Goal: Information Seeking & Learning: Learn about a topic

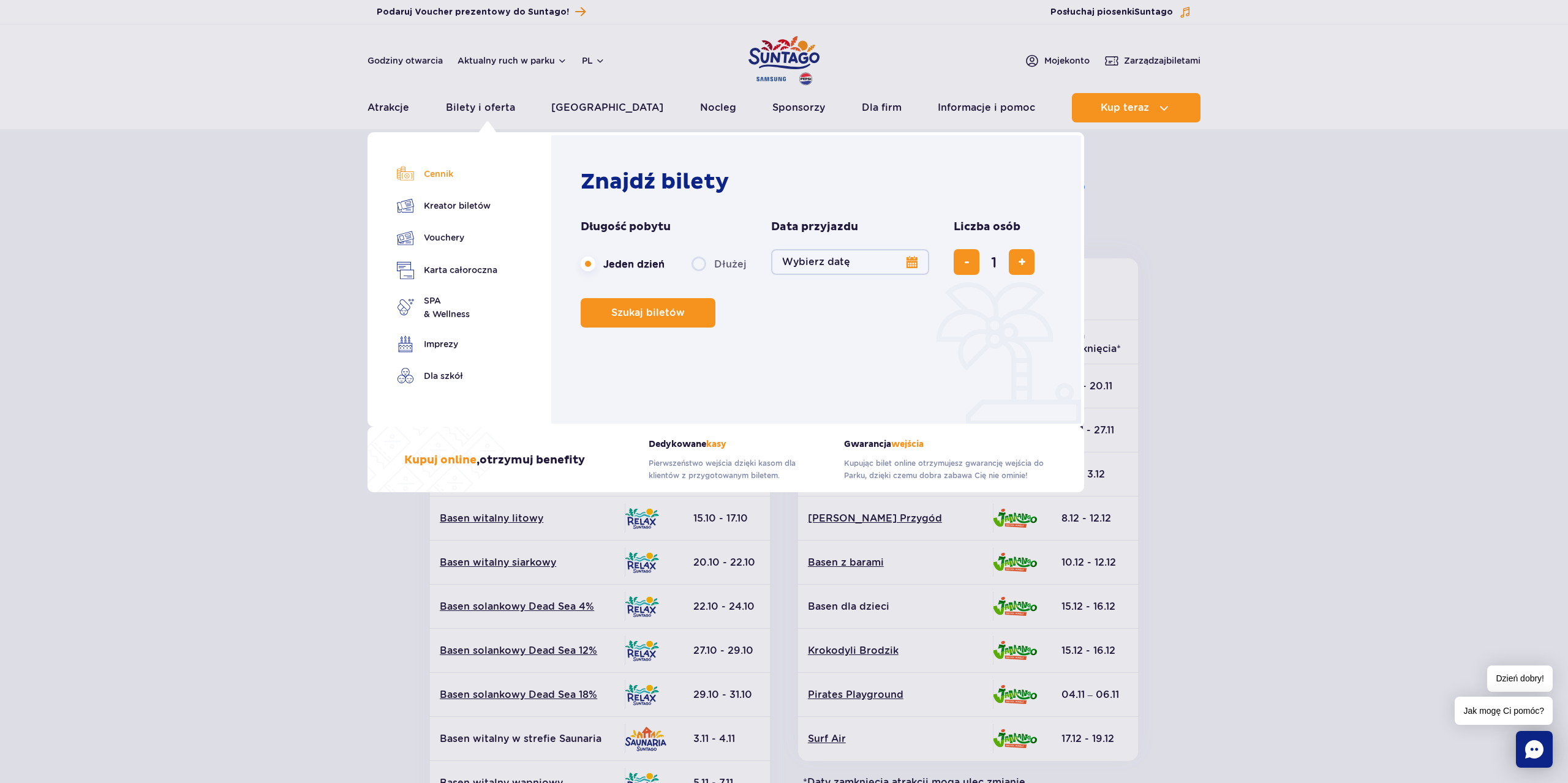
click at [444, 179] on link "Cennik" at bounding box center [447, 174] width 100 height 17
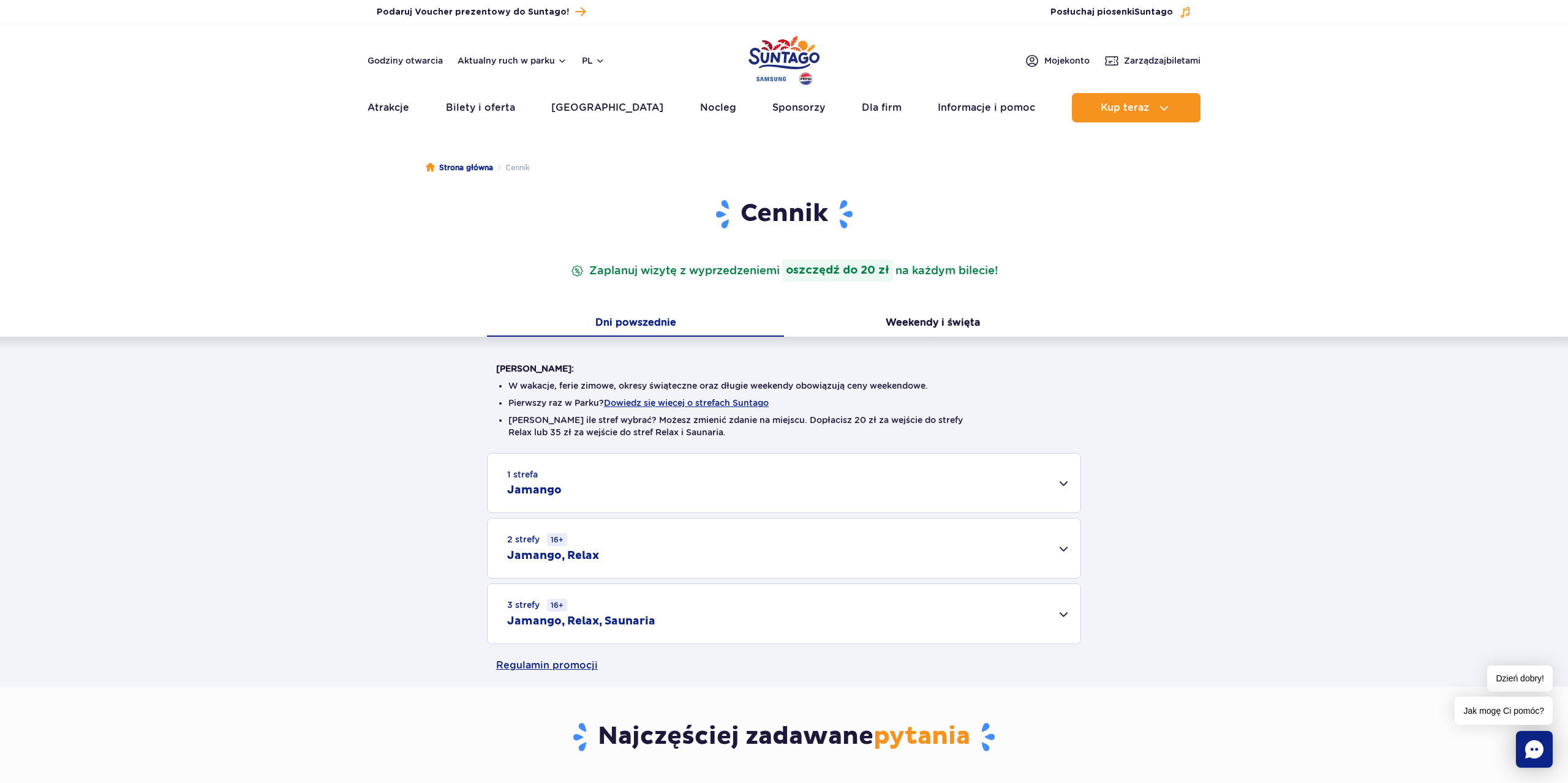
click at [1066, 488] on div "1 strefa Jamango" at bounding box center [784, 483] width 593 height 59
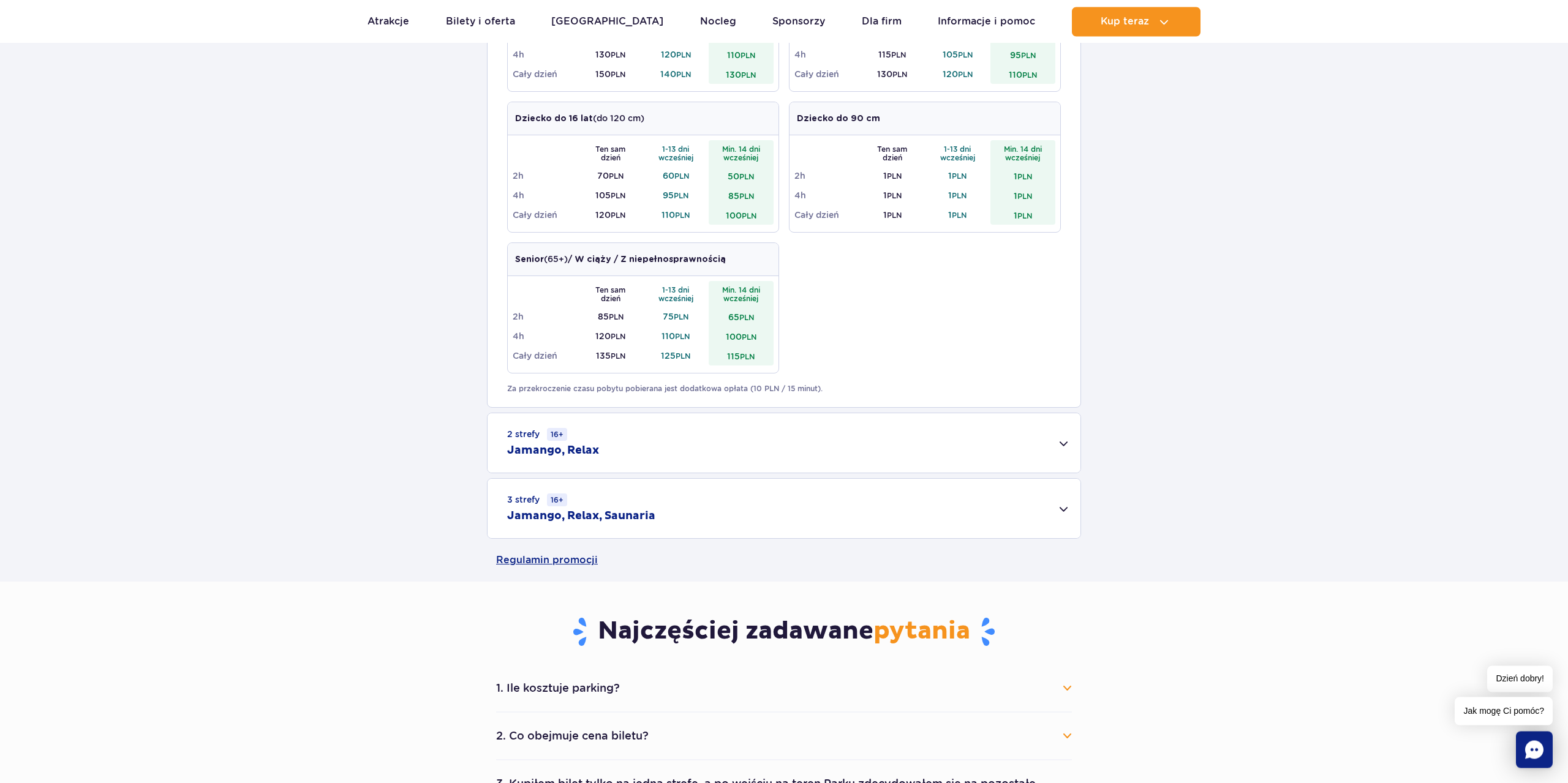
scroll to position [562, 0]
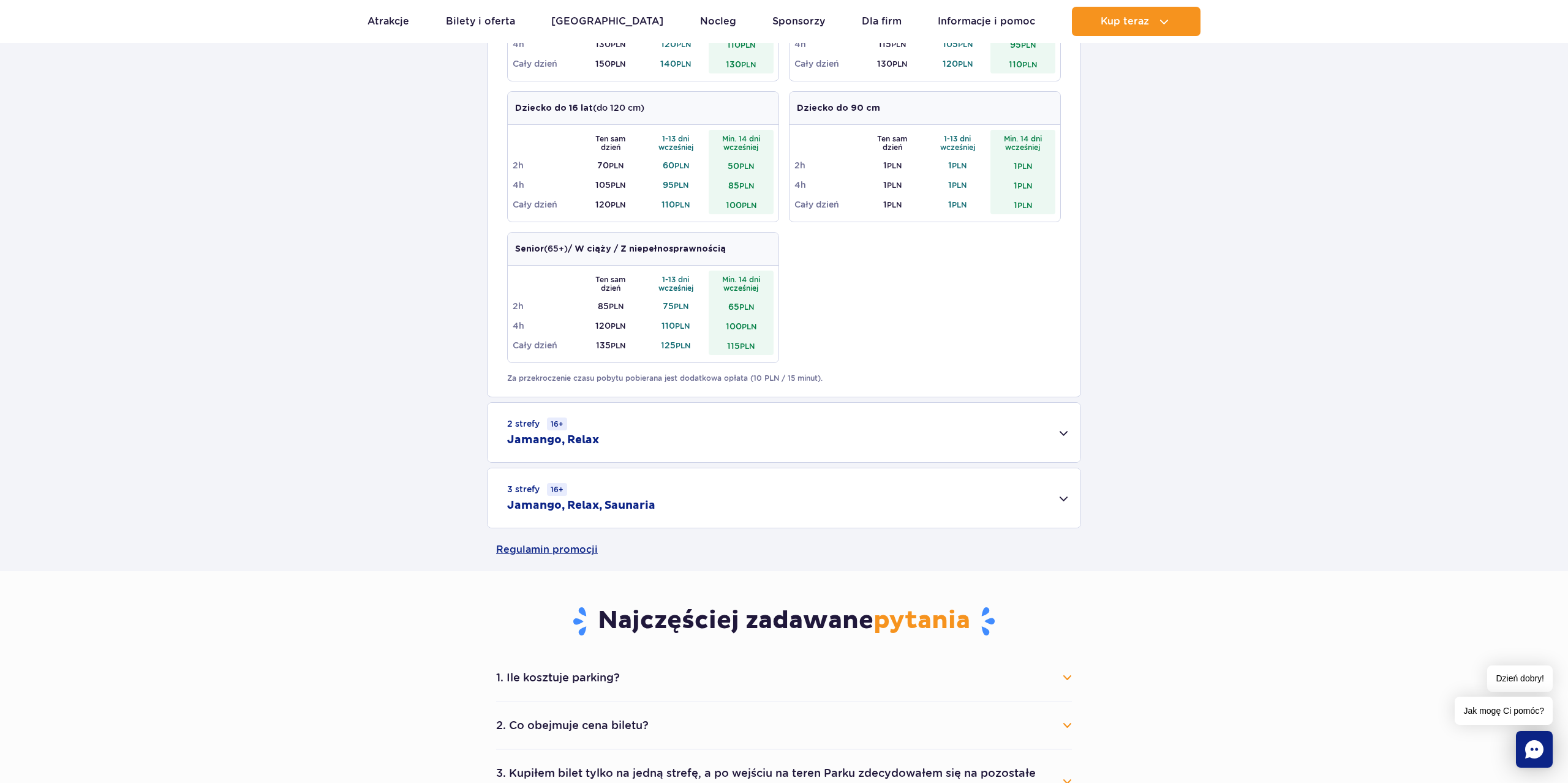
click at [1060, 438] on div "2 strefy 16+ Jamango, Relax" at bounding box center [784, 432] width 593 height 60
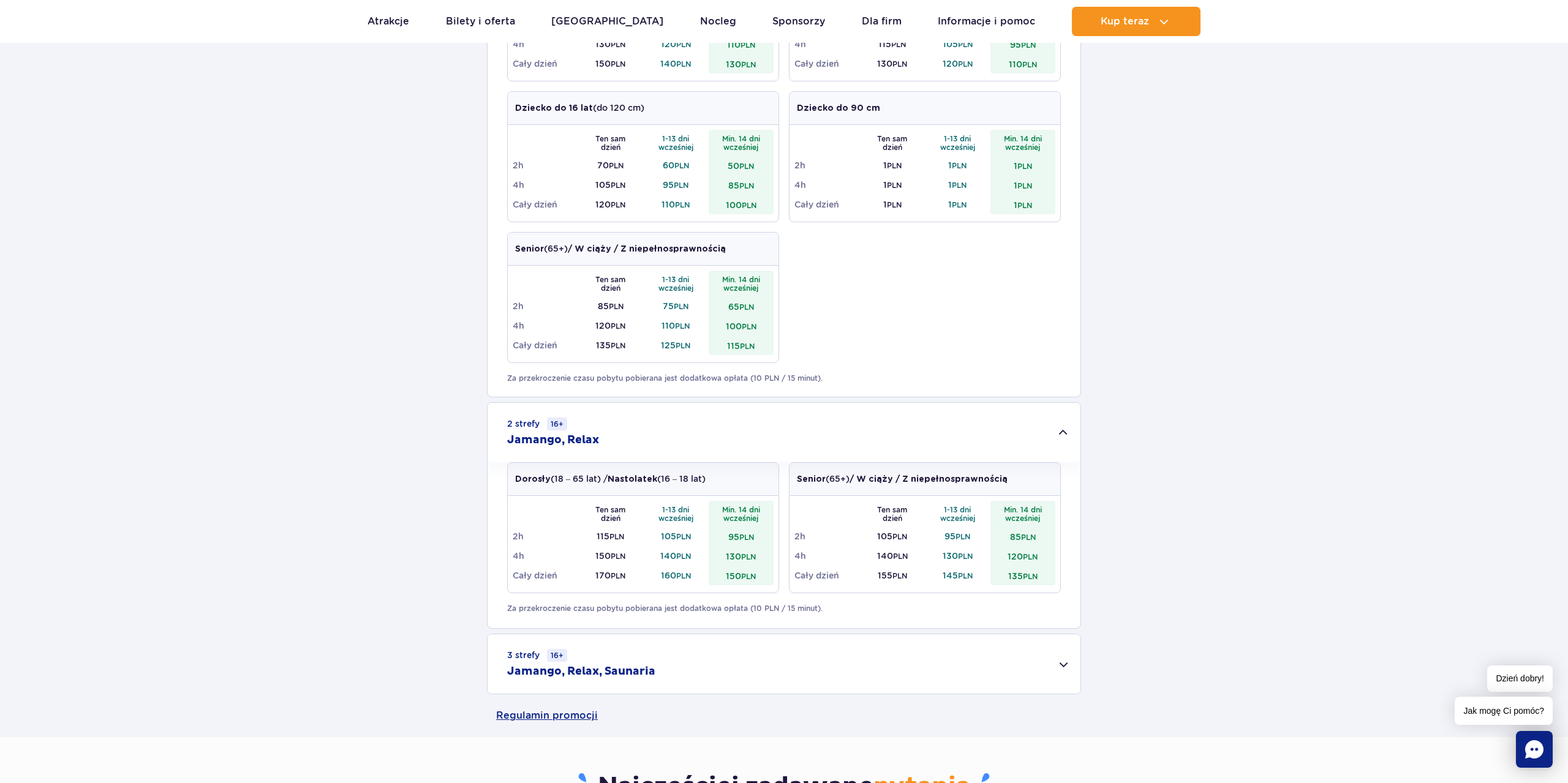
click at [860, 667] on div "3 strefy 16+ Jamango, Relax, Saunaria" at bounding box center [784, 664] width 593 height 60
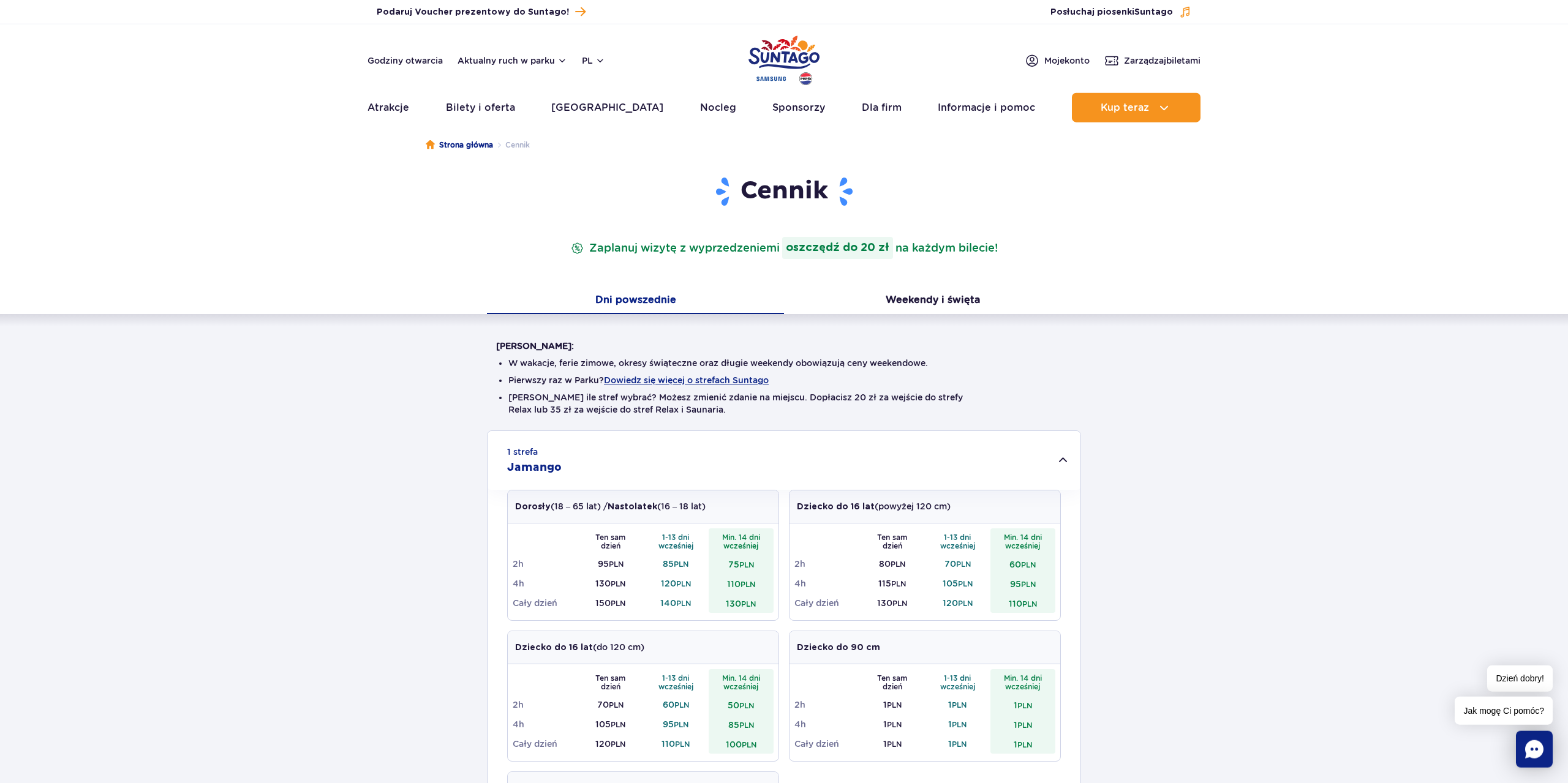
scroll to position [0, 0]
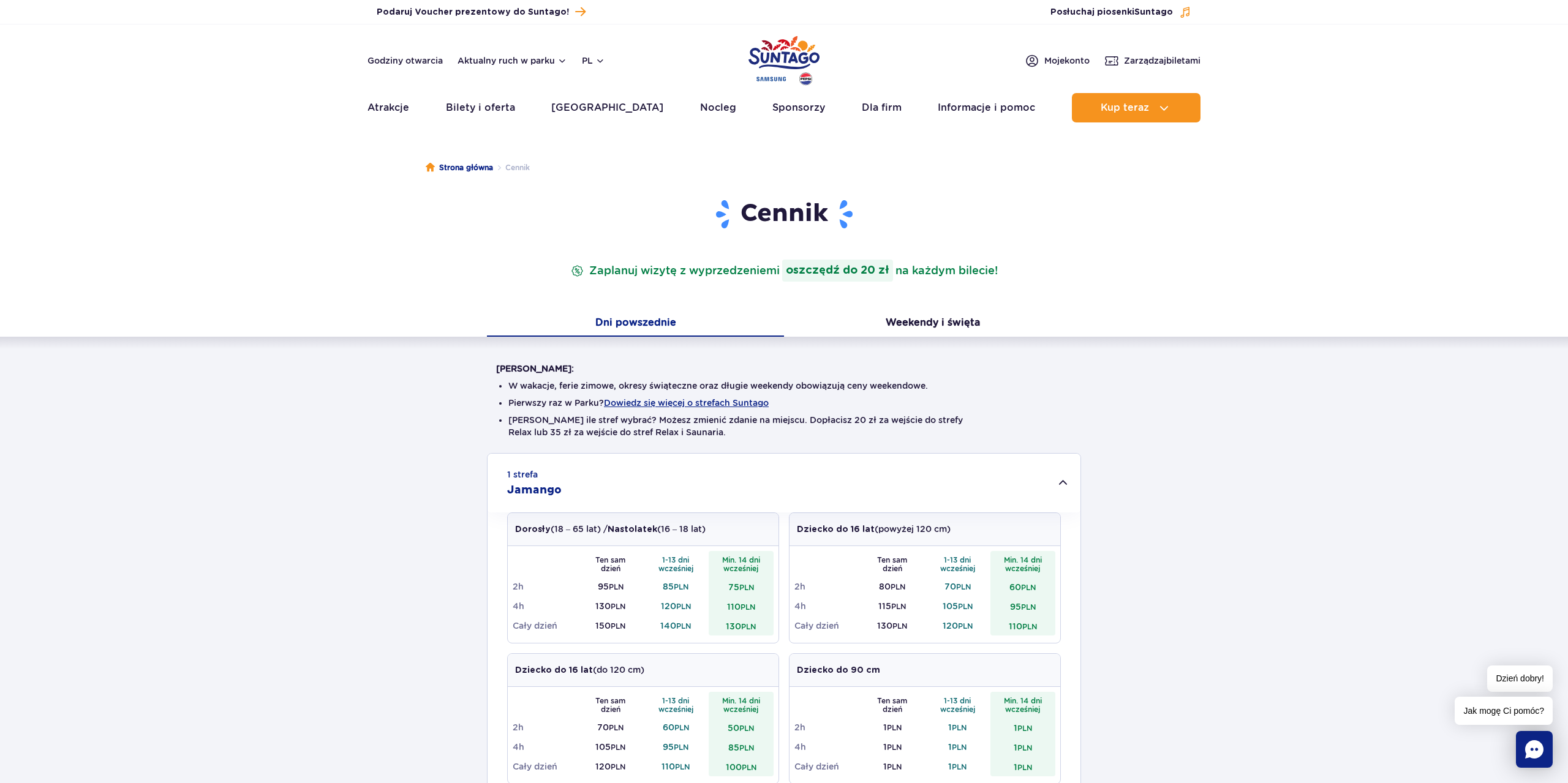
click at [792, 46] on img "Park of Poland" at bounding box center [784, 61] width 71 height 56
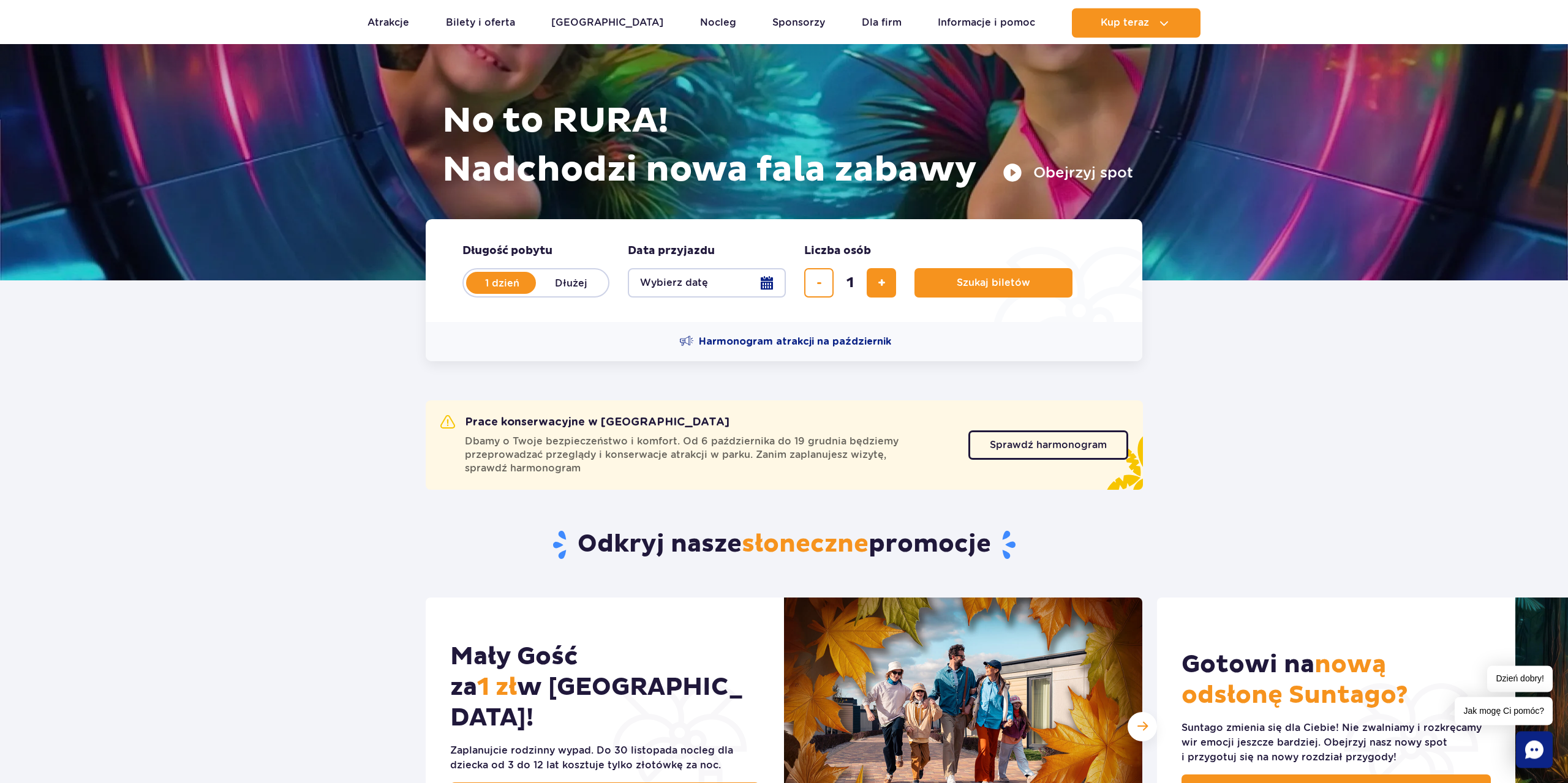
scroll to position [125, 0]
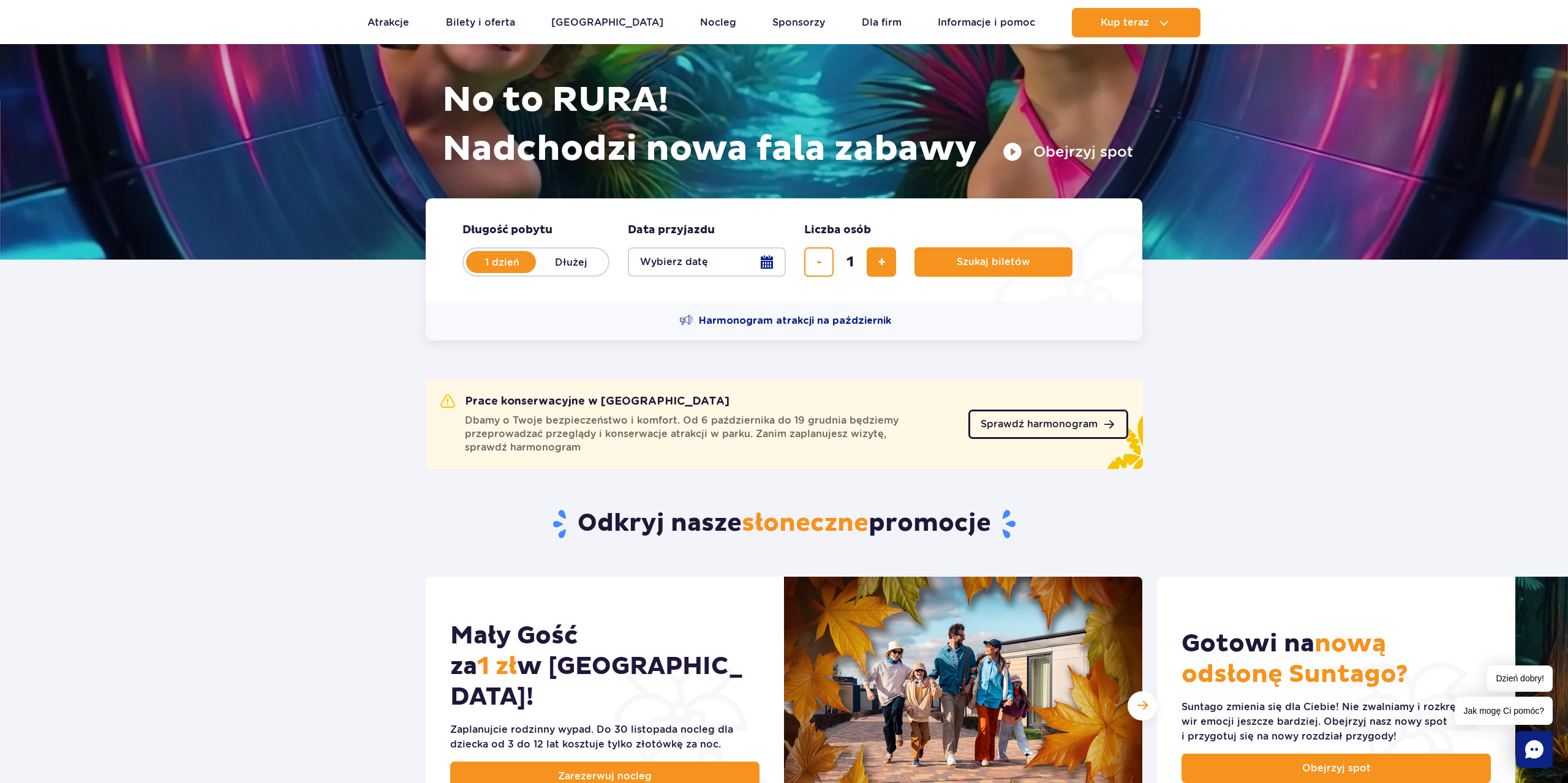
click at [1080, 427] on span "Sprawdź harmonogram" at bounding box center [1039, 425] width 117 height 10
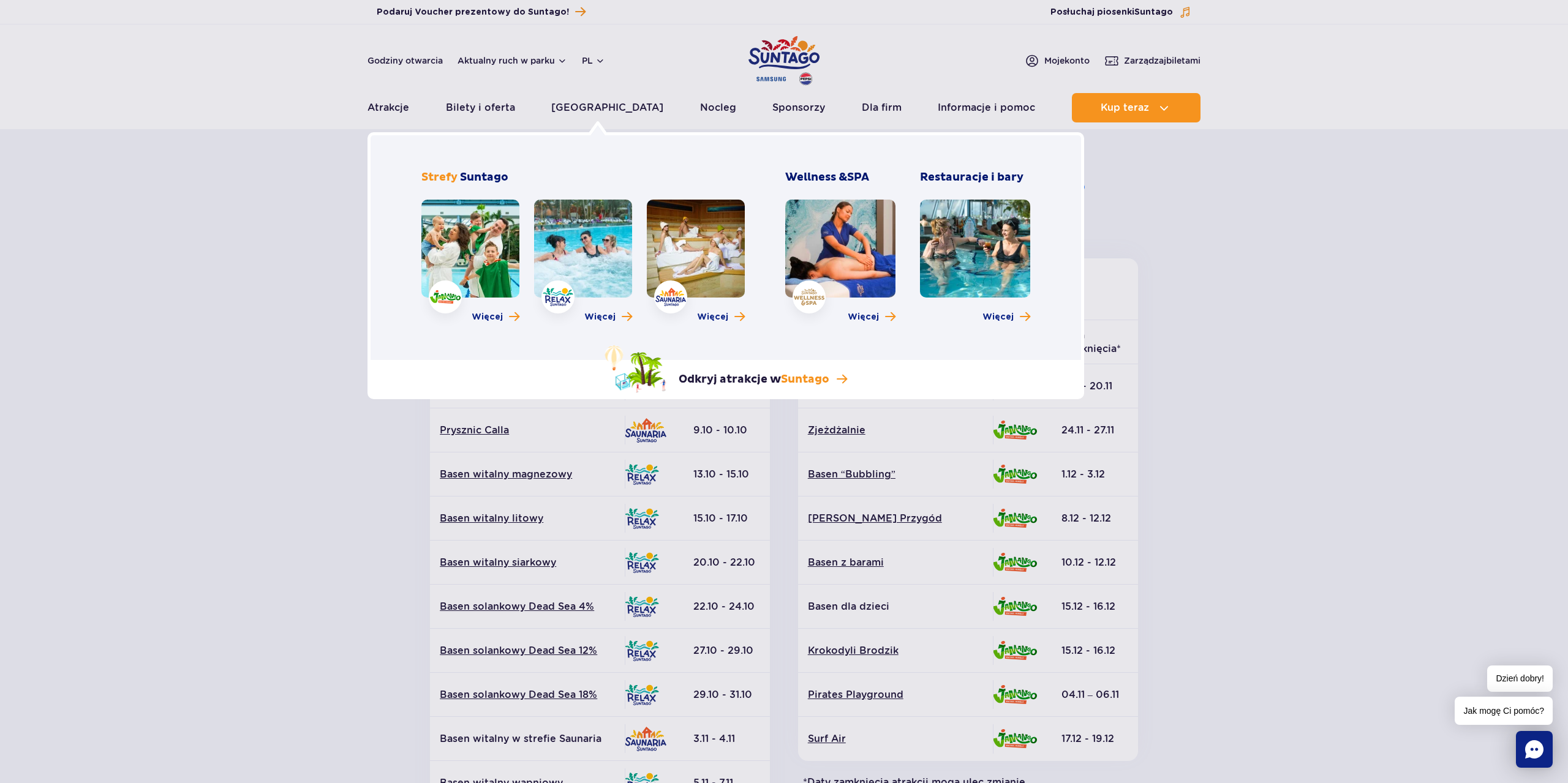
click at [494, 247] on link at bounding box center [471, 248] width 98 height 98
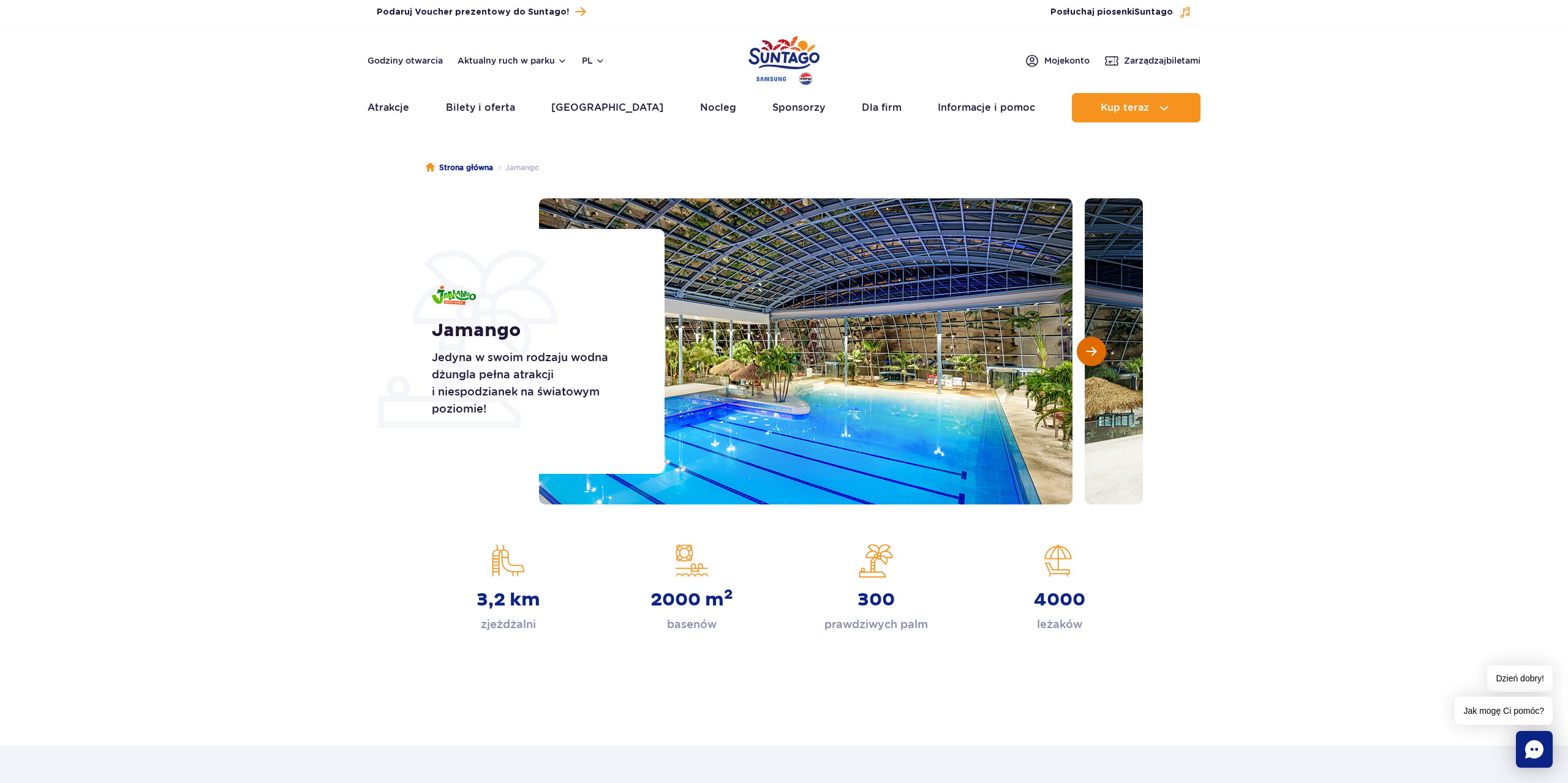
click at [1086, 346] on button "Następny slajd" at bounding box center [1091, 351] width 29 height 29
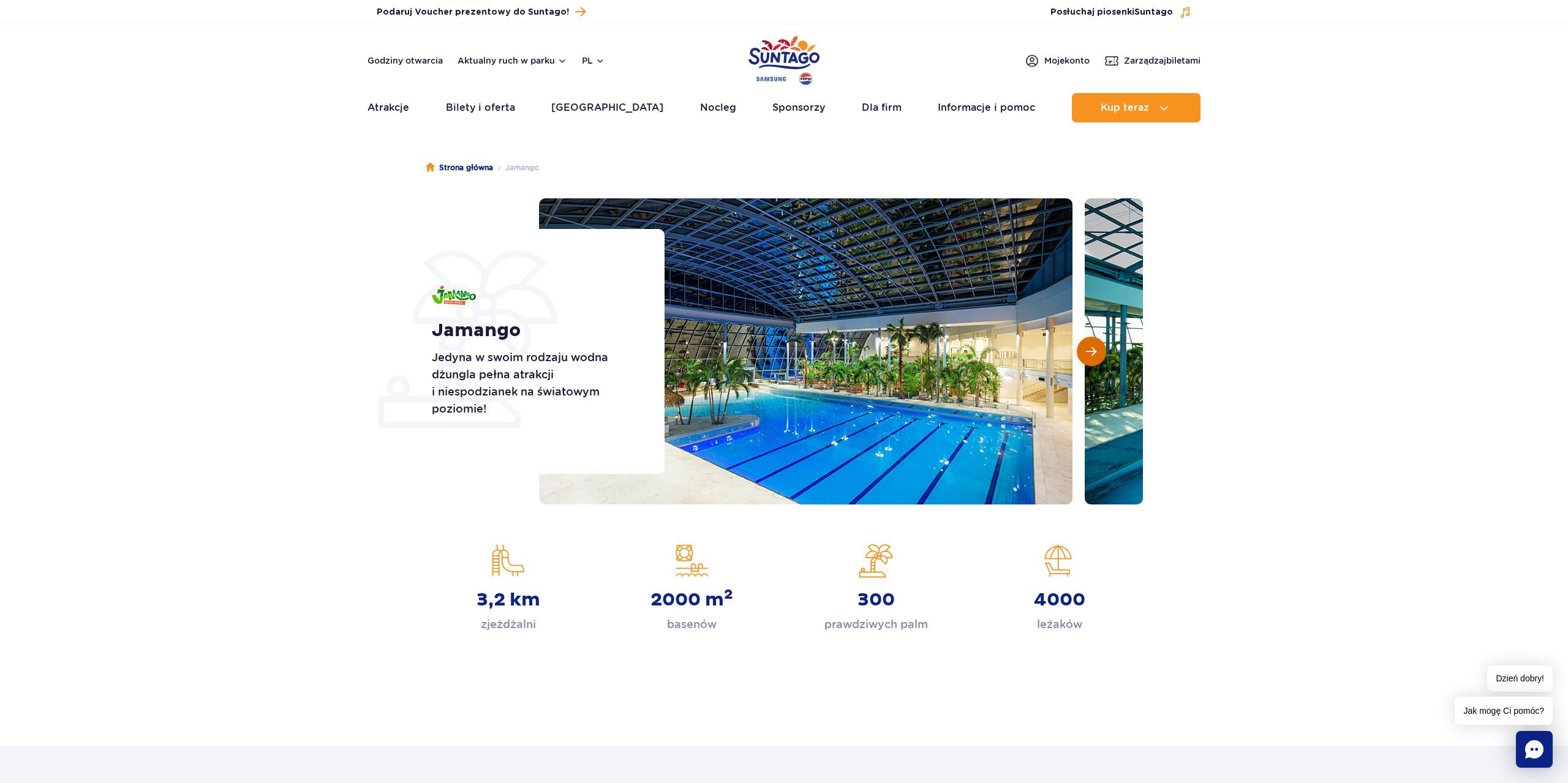
click at [1086, 346] on button "Następny slajd" at bounding box center [1091, 351] width 29 height 29
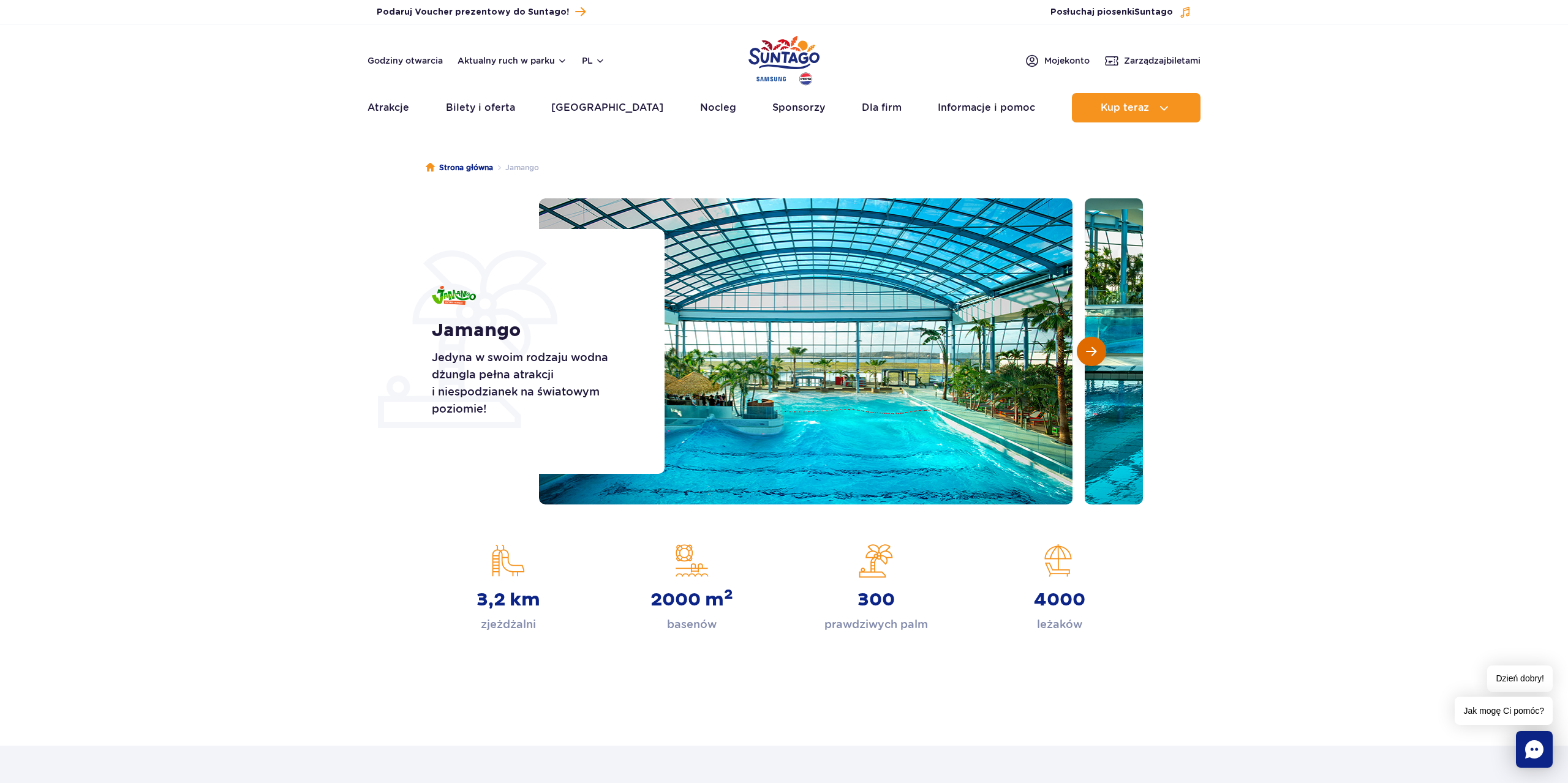
click at [1086, 346] on button "Następny slajd" at bounding box center [1091, 351] width 29 height 29
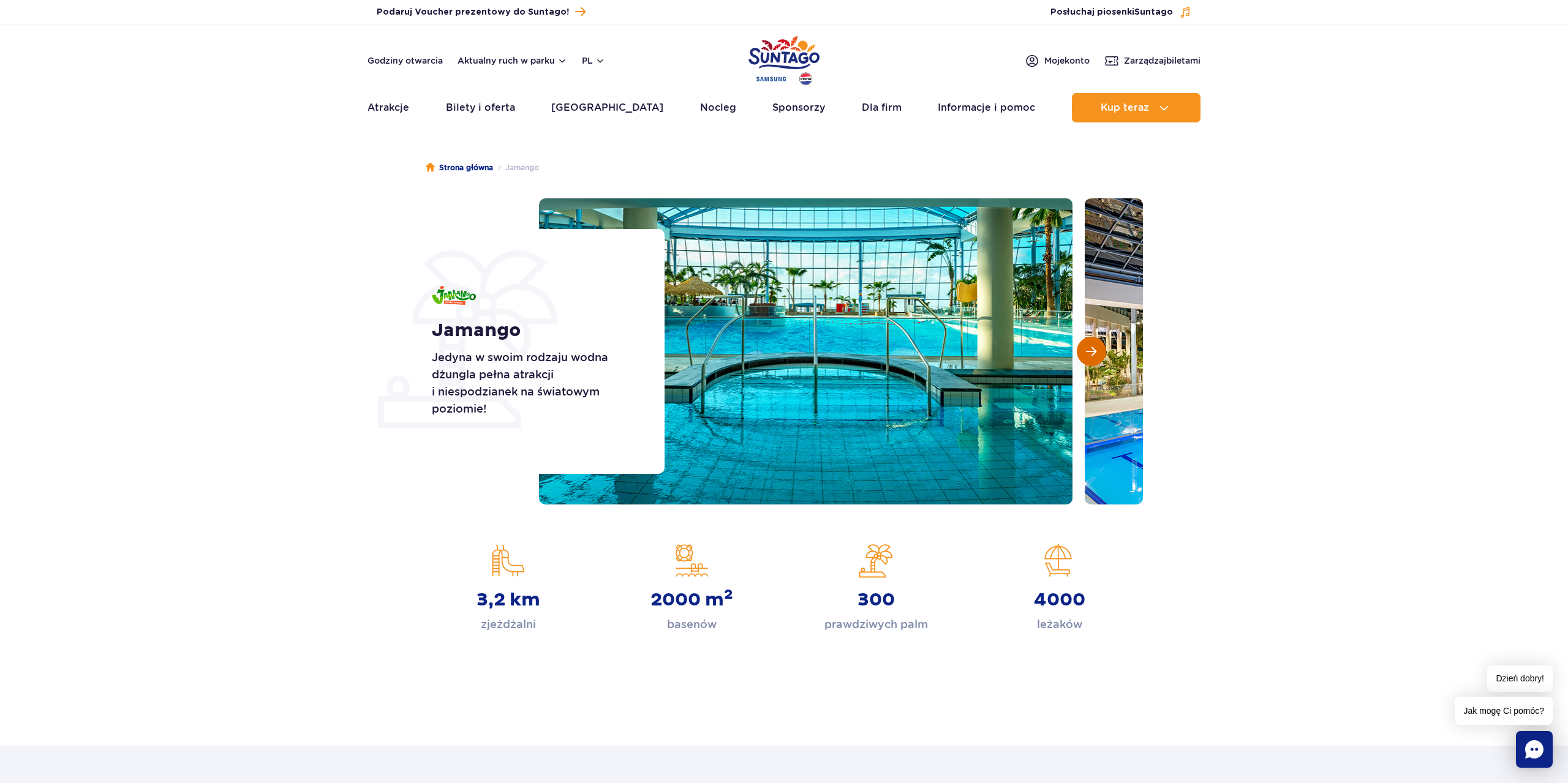
click at [1086, 346] on button "Następny slajd" at bounding box center [1091, 351] width 29 height 29
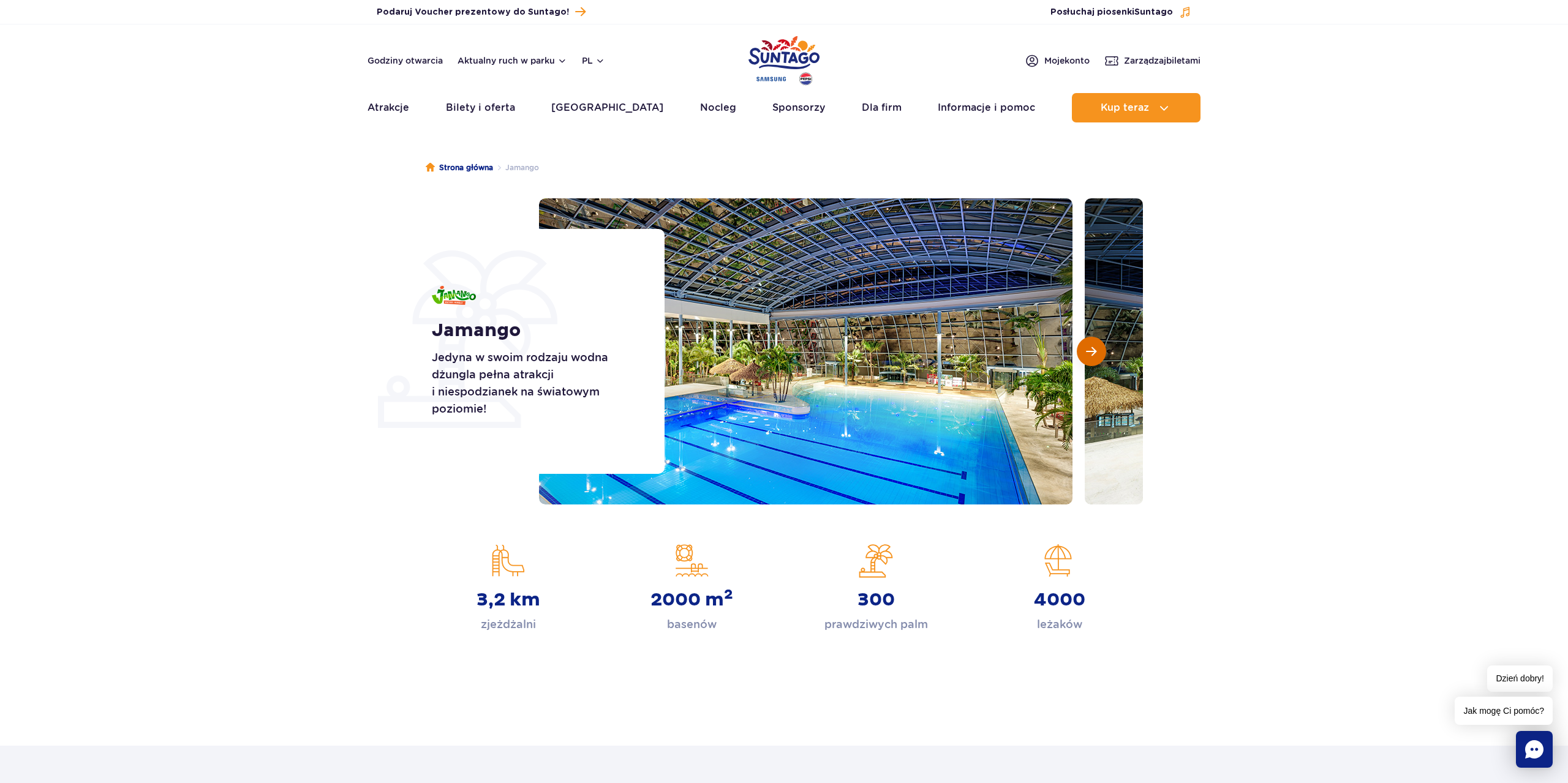
click at [1086, 346] on button "Następny slajd" at bounding box center [1091, 351] width 29 height 29
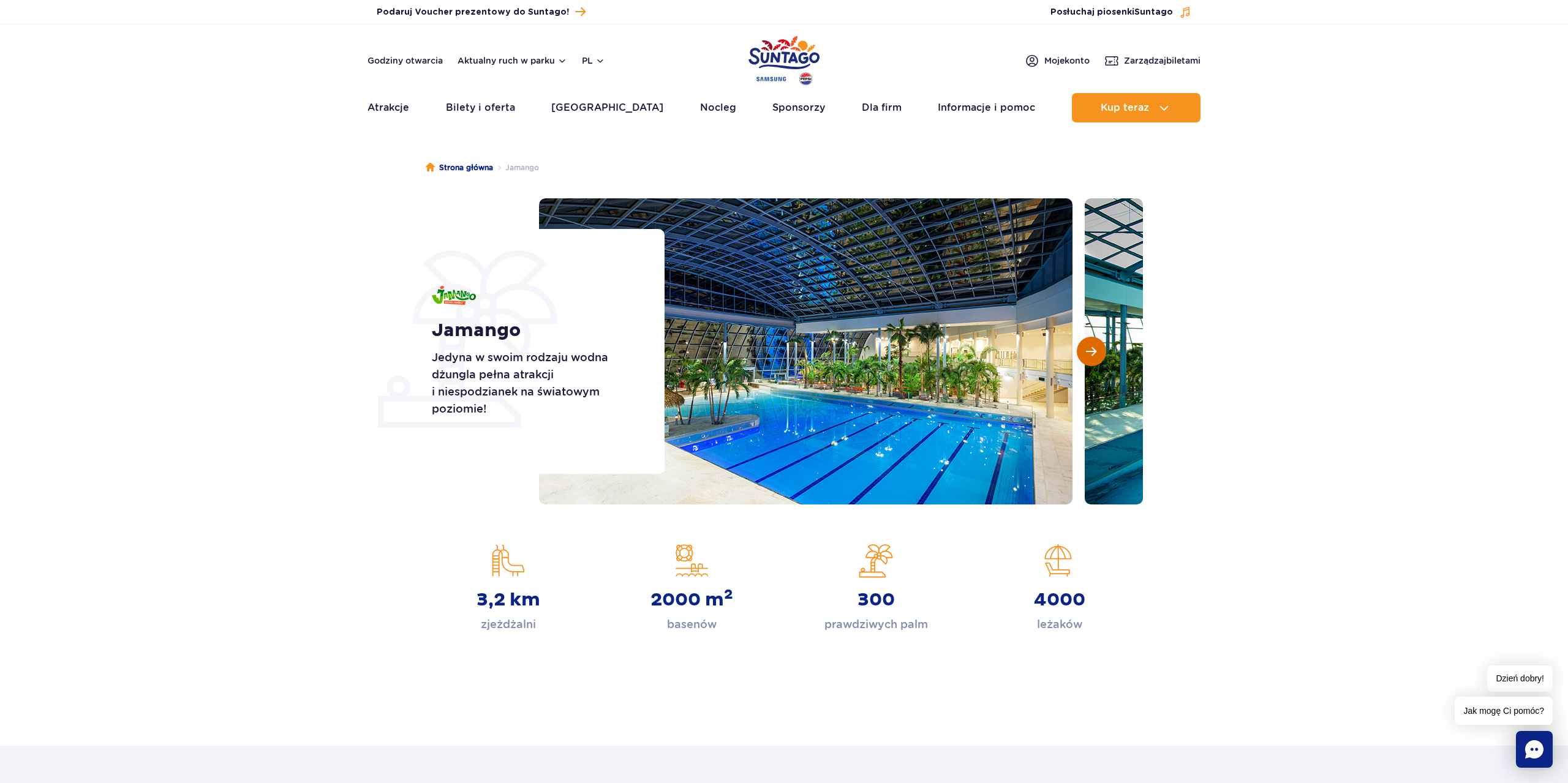
click at [1086, 346] on button "Następny slajd" at bounding box center [1091, 351] width 29 height 29
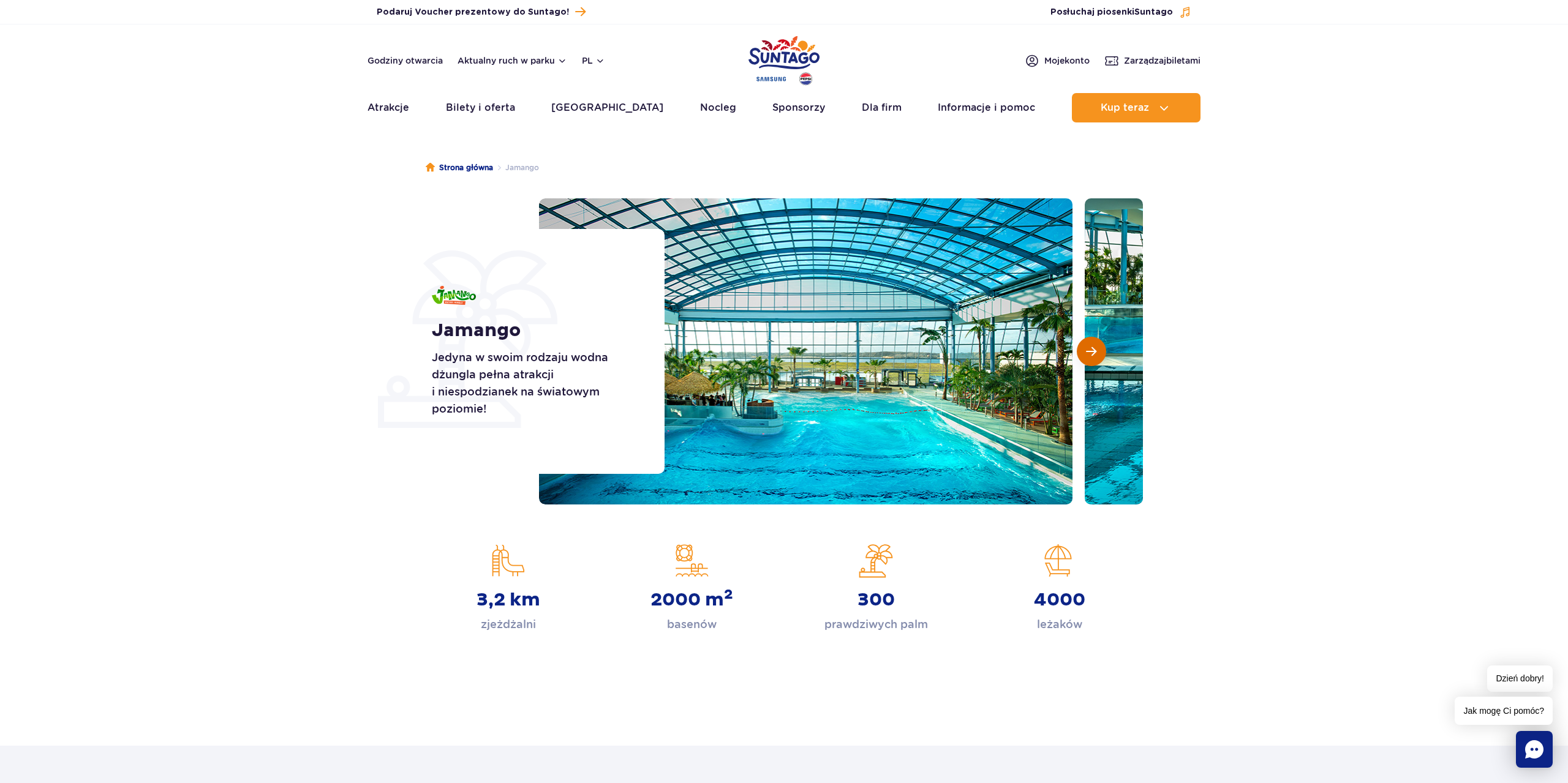
click at [1086, 346] on button "Następny slajd" at bounding box center [1091, 351] width 29 height 29
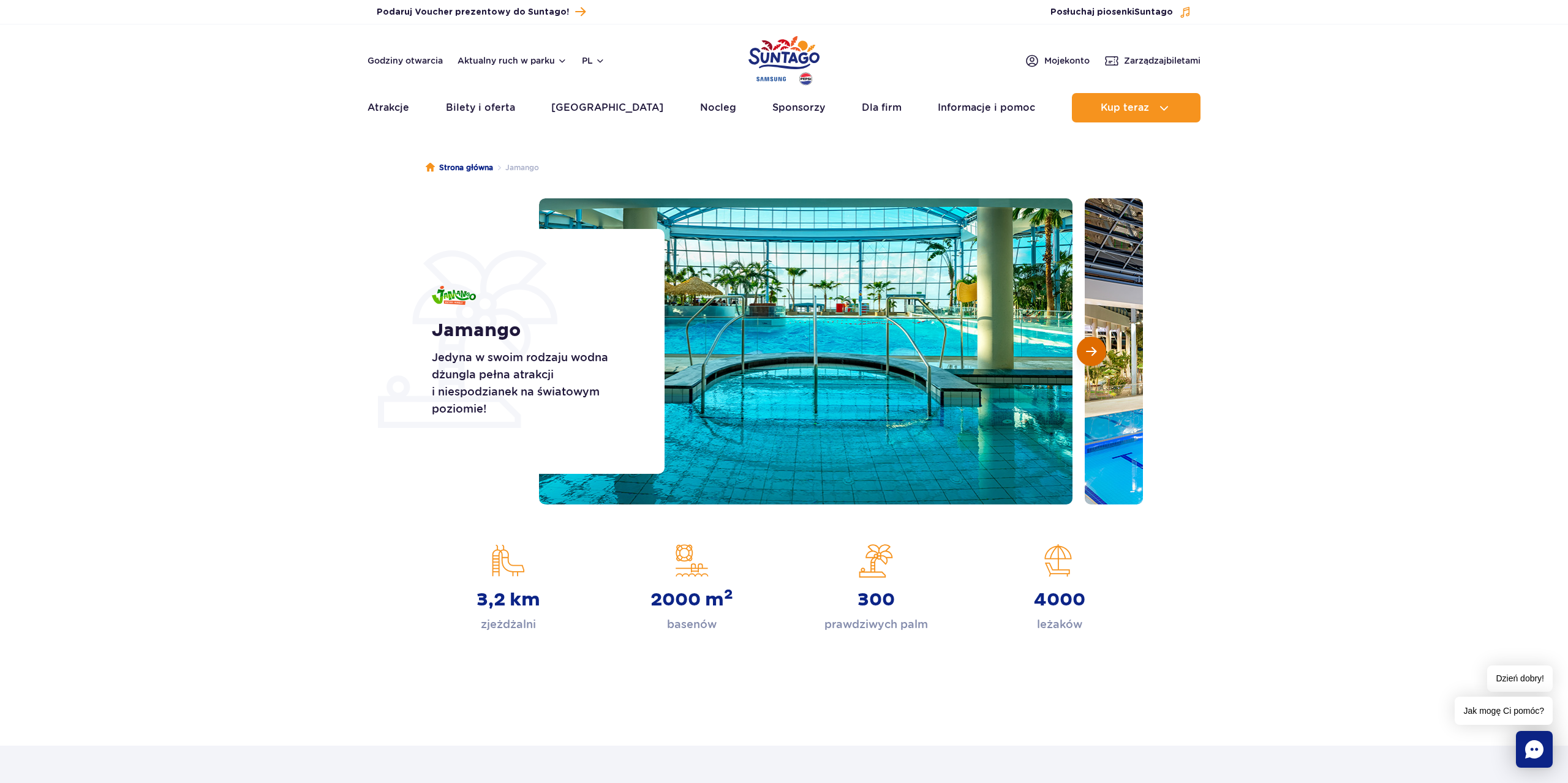
click at [1086, 346] on button "Następny slajd" at bounding box center [1091, 351] width 29 height 29
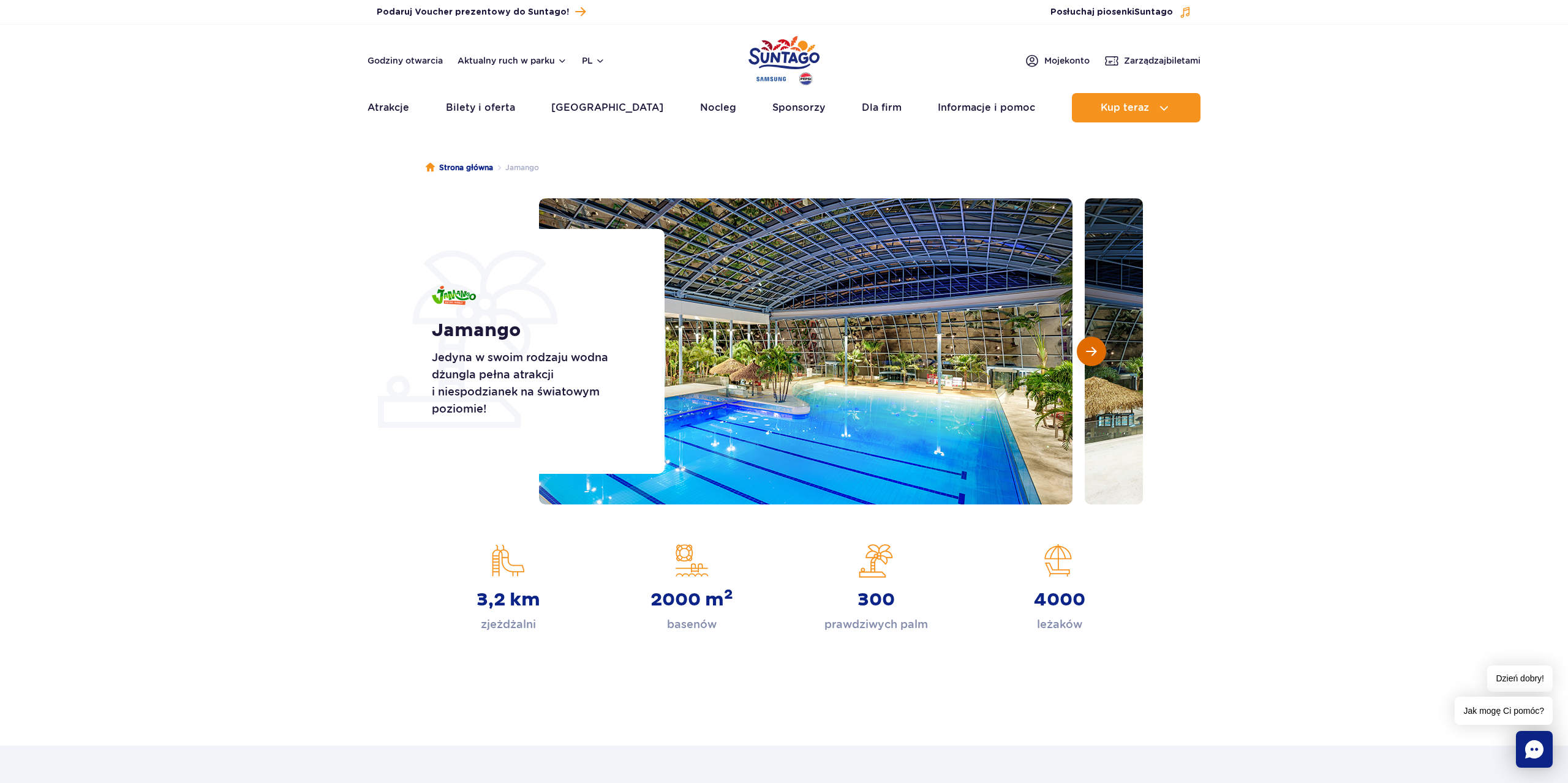
click at [1086, 346] on button "Następny slajd" at bounding box center [1091, 351] width 29 height 29
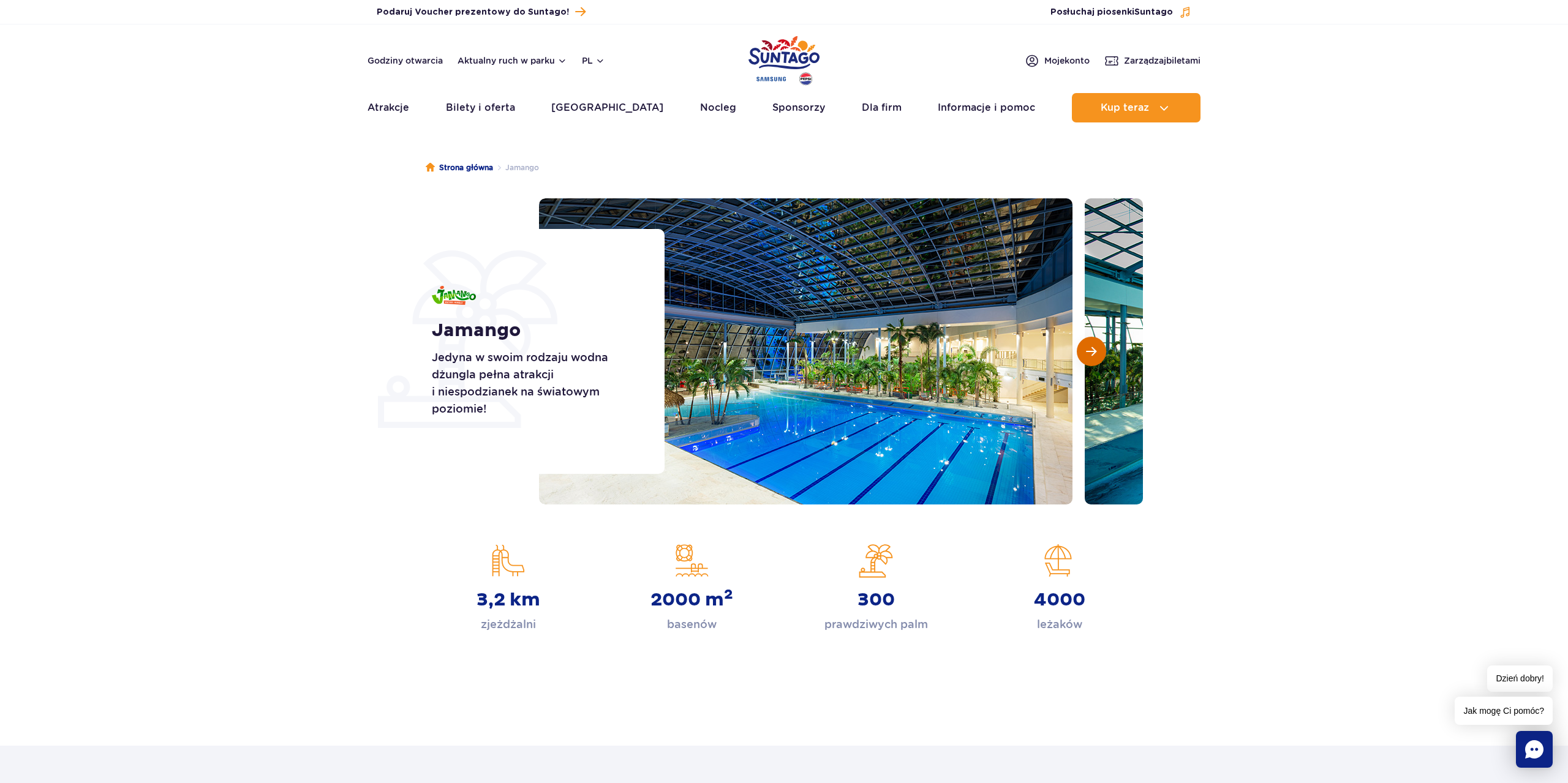
click at [1086, 346] on button "Następny slajd" at bounding box center [1091, 351] width 29 height 29
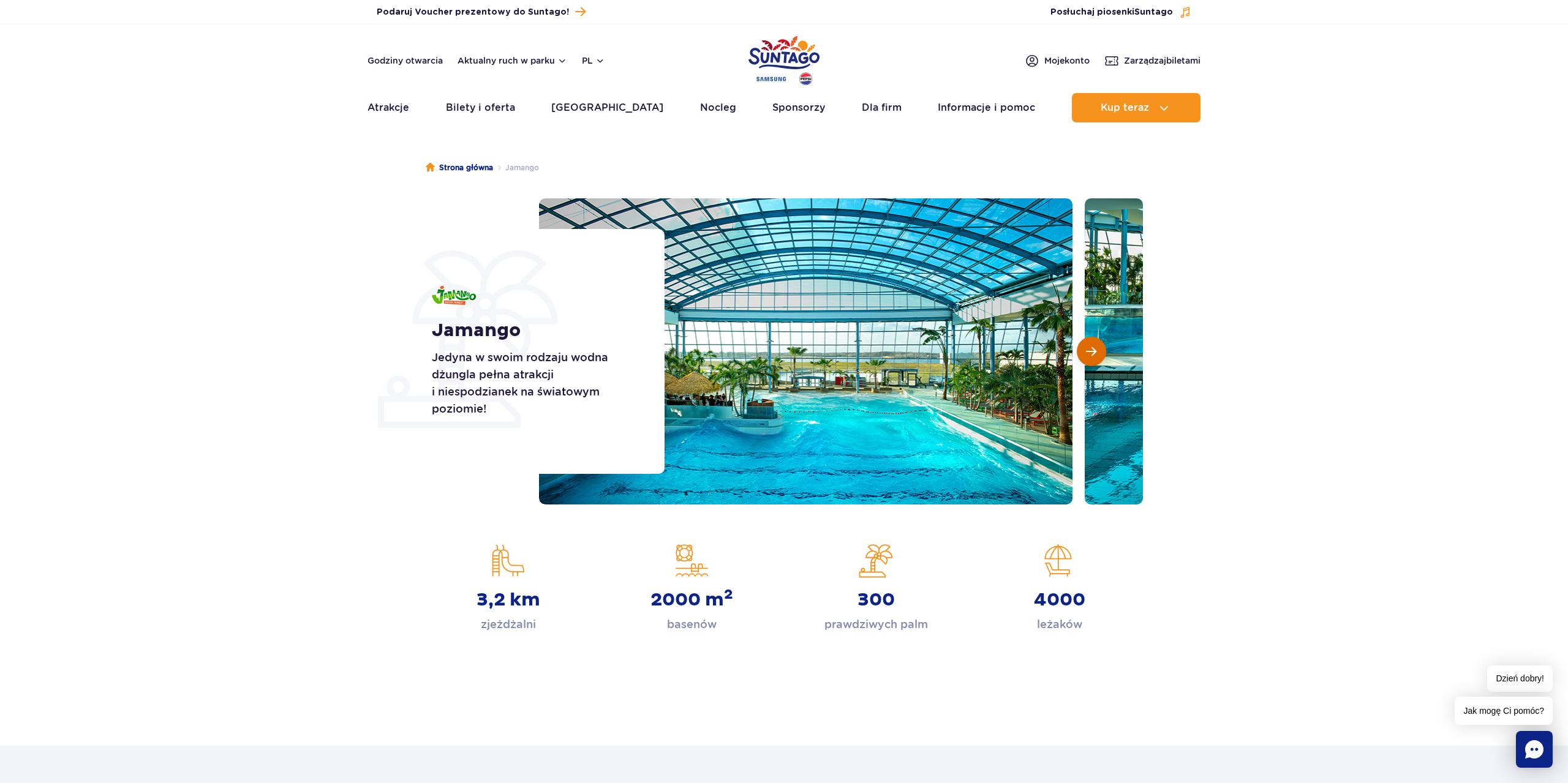
click at [1086, 346] on button "Następny slajd" at bounding box center [1091, 351] width 29 height 29
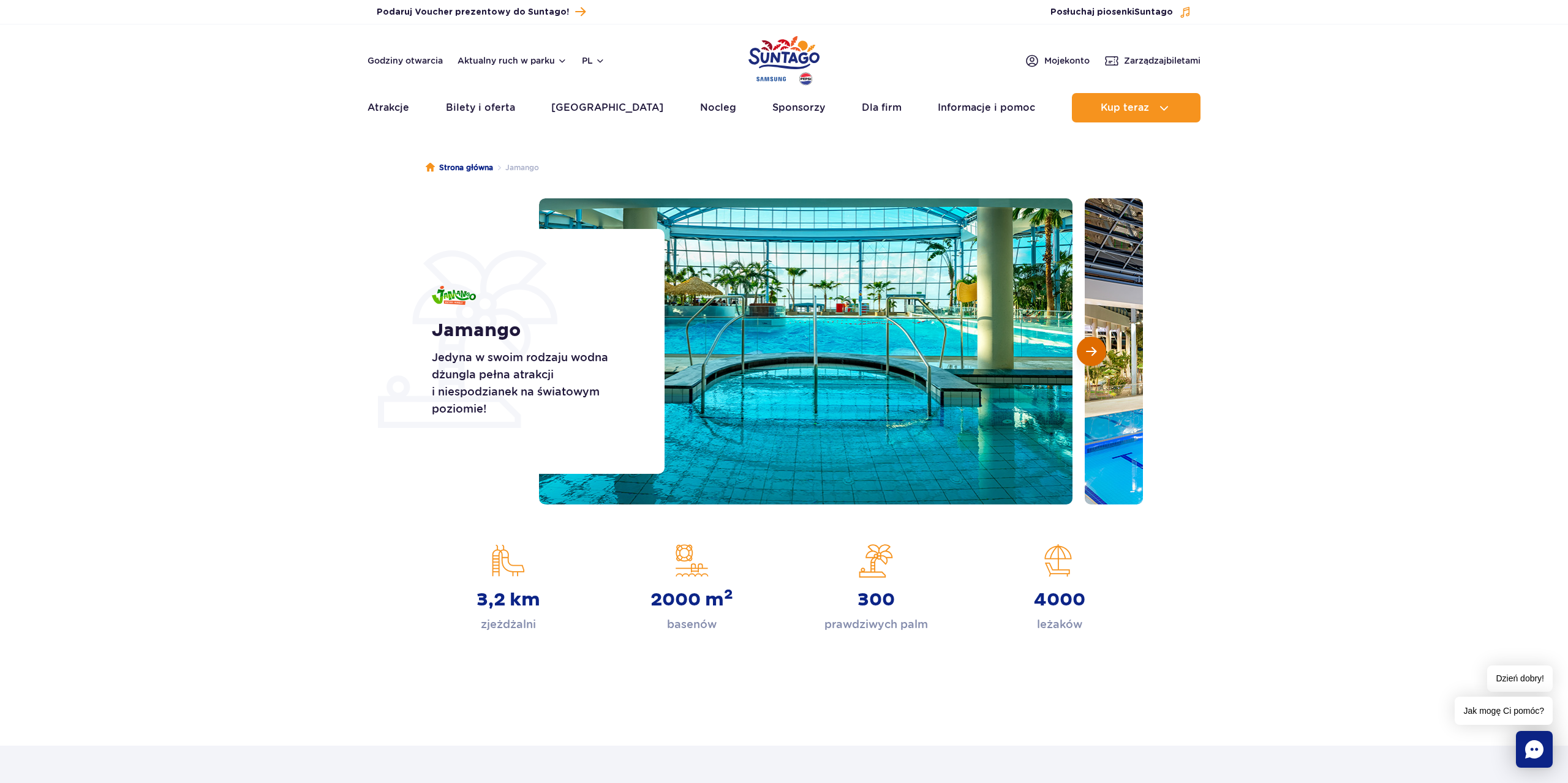
click at [1086, 346] on button "Następny slajd" at bounding box center [1091, 351] width 29 height 29
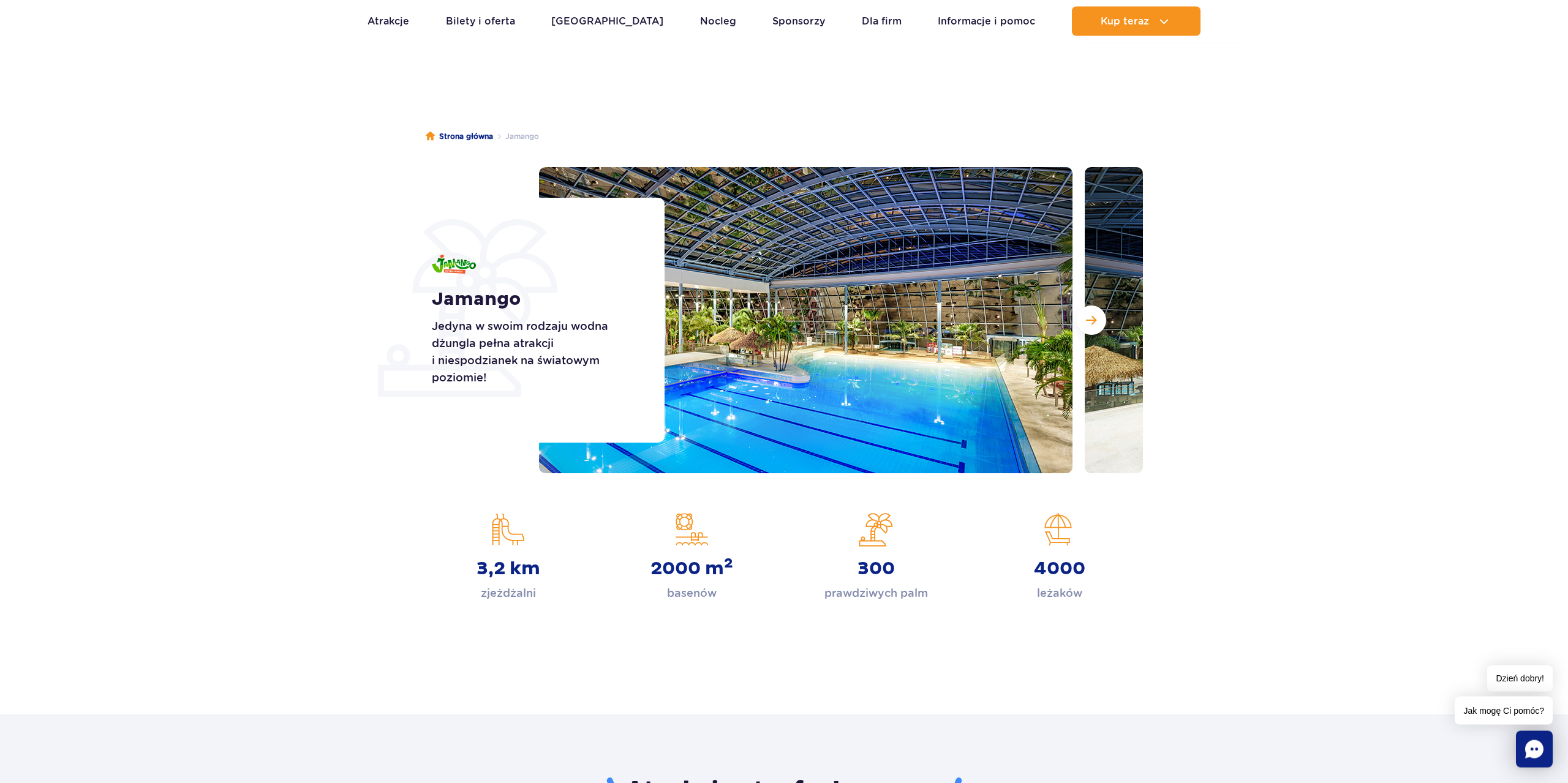
scroll to position [63, 0]
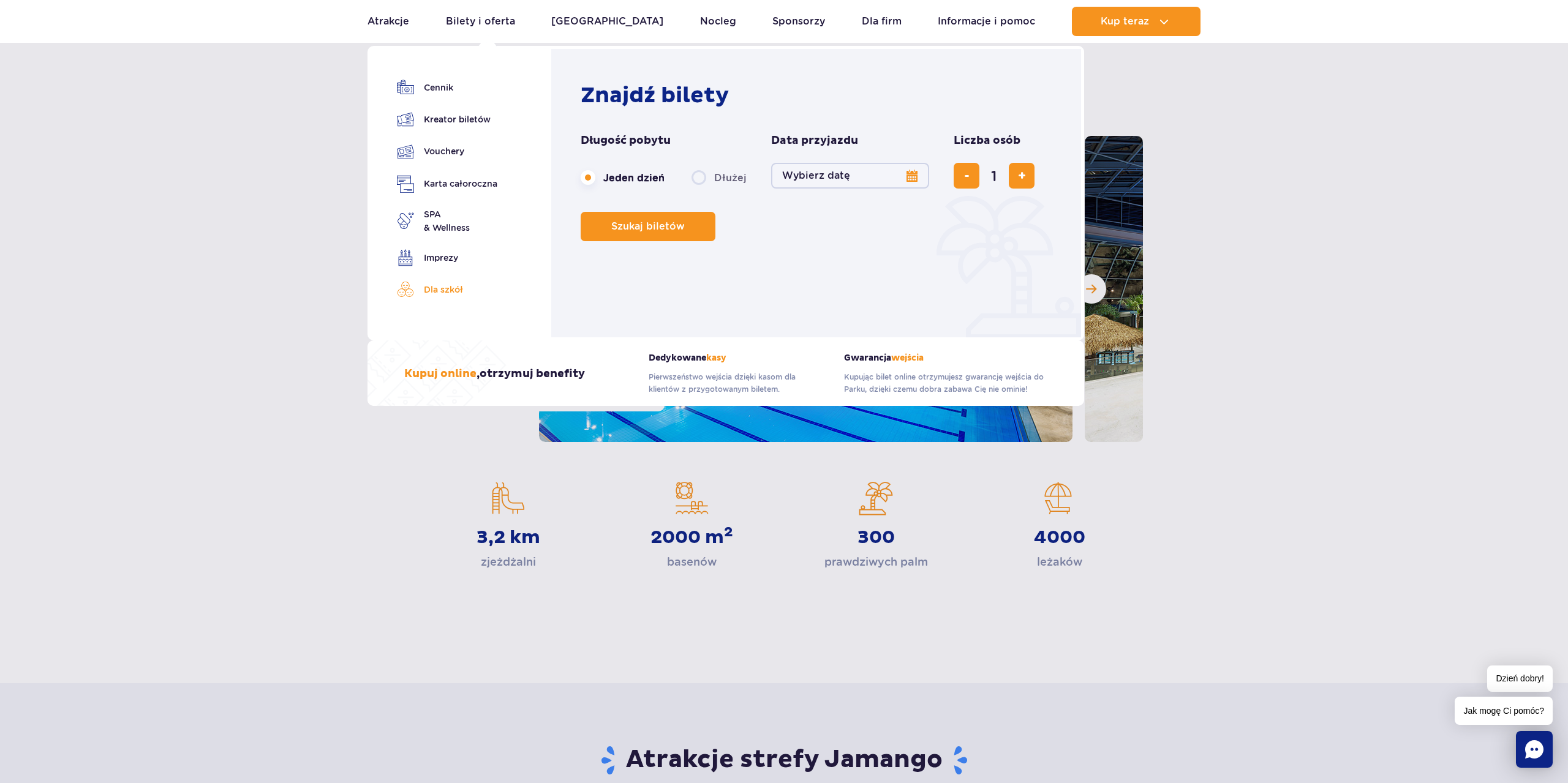
click at [449, 287] on link "Dla szkół" at bounding box center [447, 289] width 100 height 17
